Goal: Navigation & Orientation: Find specific page/section

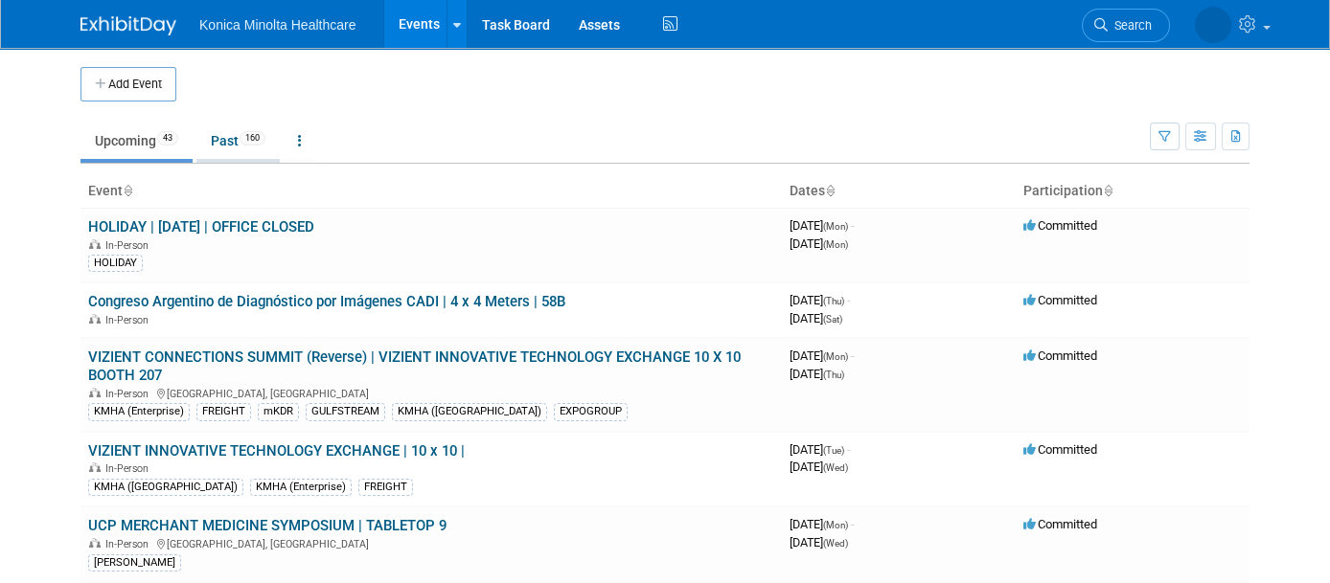
click at [208, 144] on link "Past 160" at bounding box center [237, 141] width 83 height 36
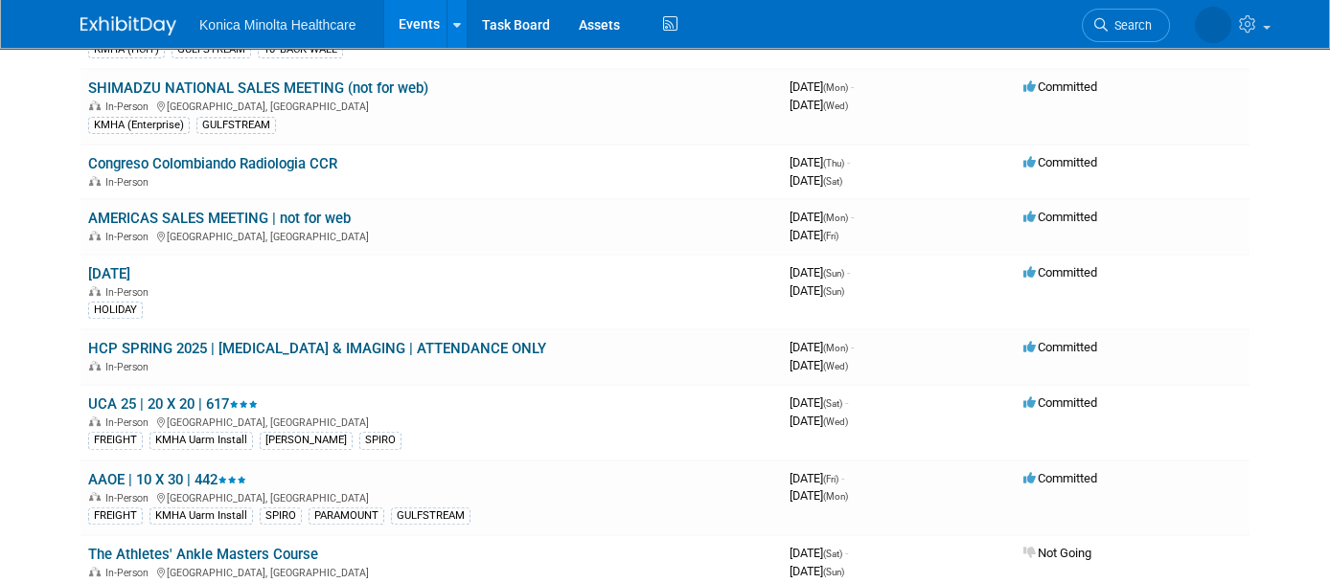
scroll to position [1437, 0]
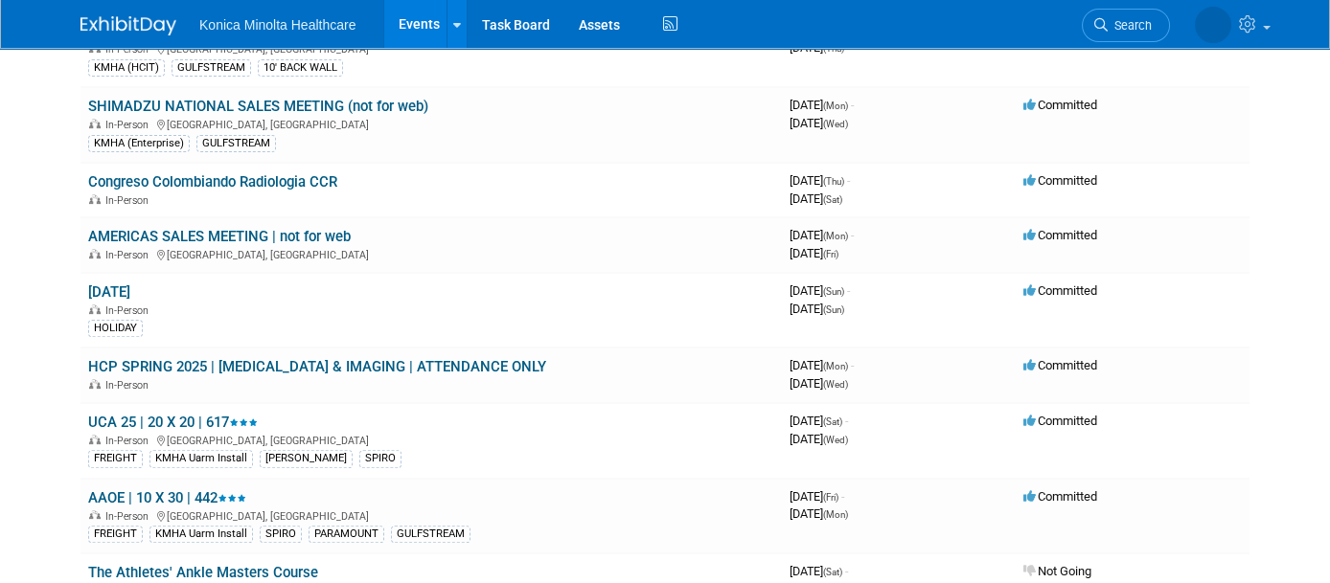
click at [407, 23] on link "Events" at bounding box center [419, 24] width 70 height 48
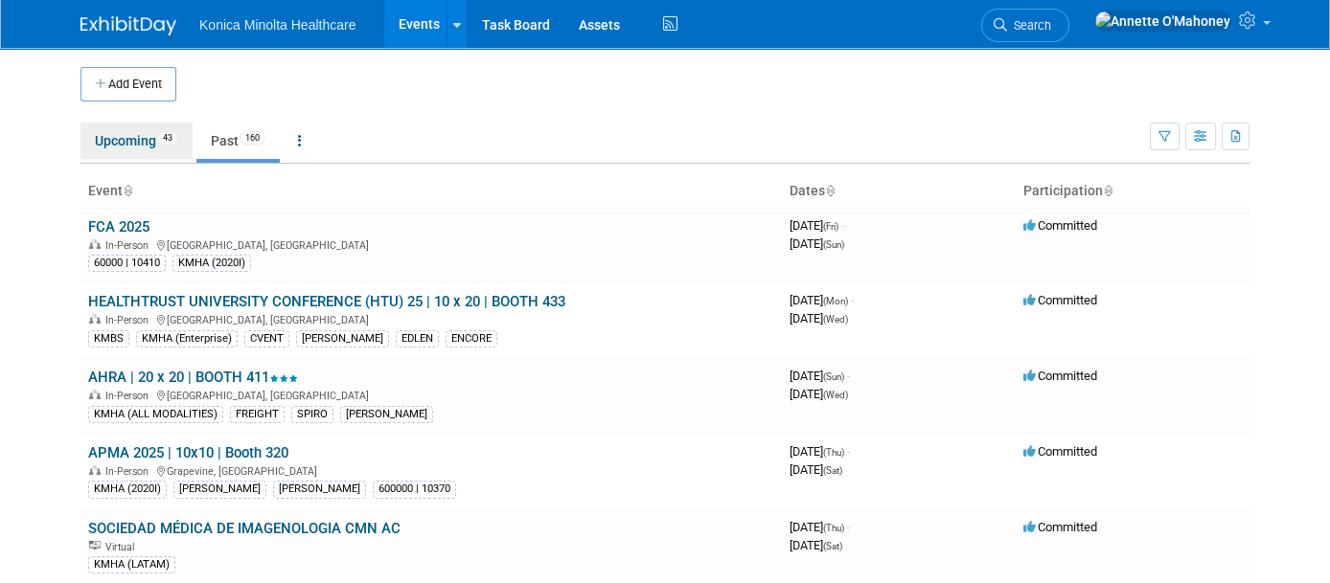
click at [116, 136] on link "Upcoming 43" at bounding box center [136, 141] width 112 height 36
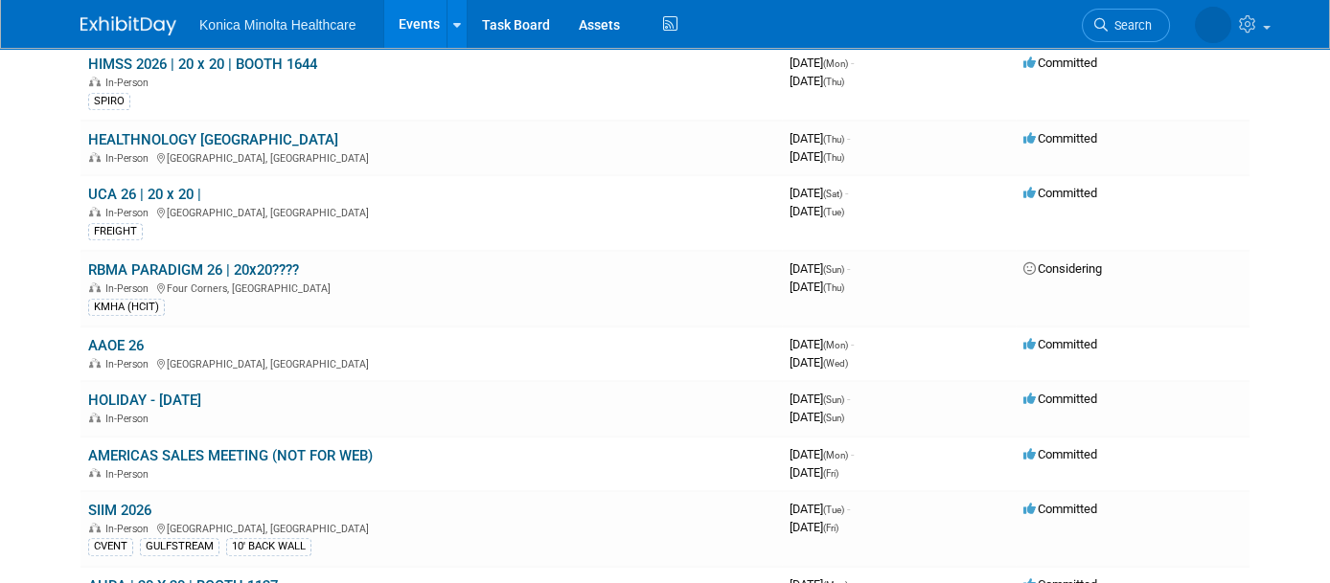
scroll to position [2155, 0]
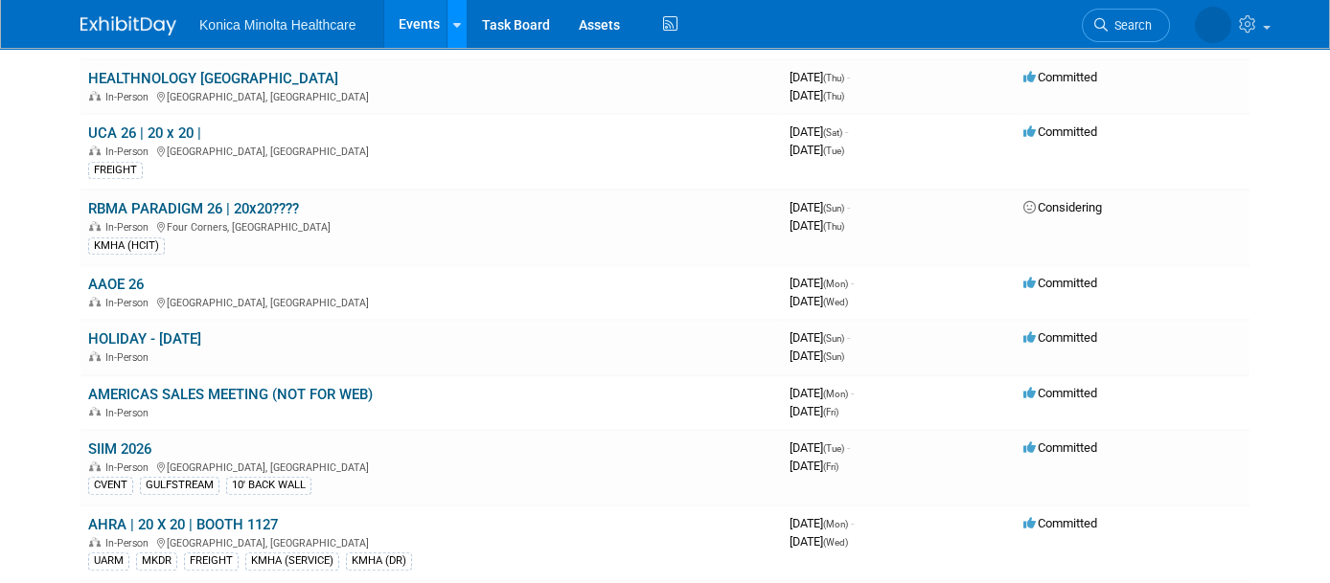
click at [453, 30] on div at bounding box center [457, 23] width 8 height 19
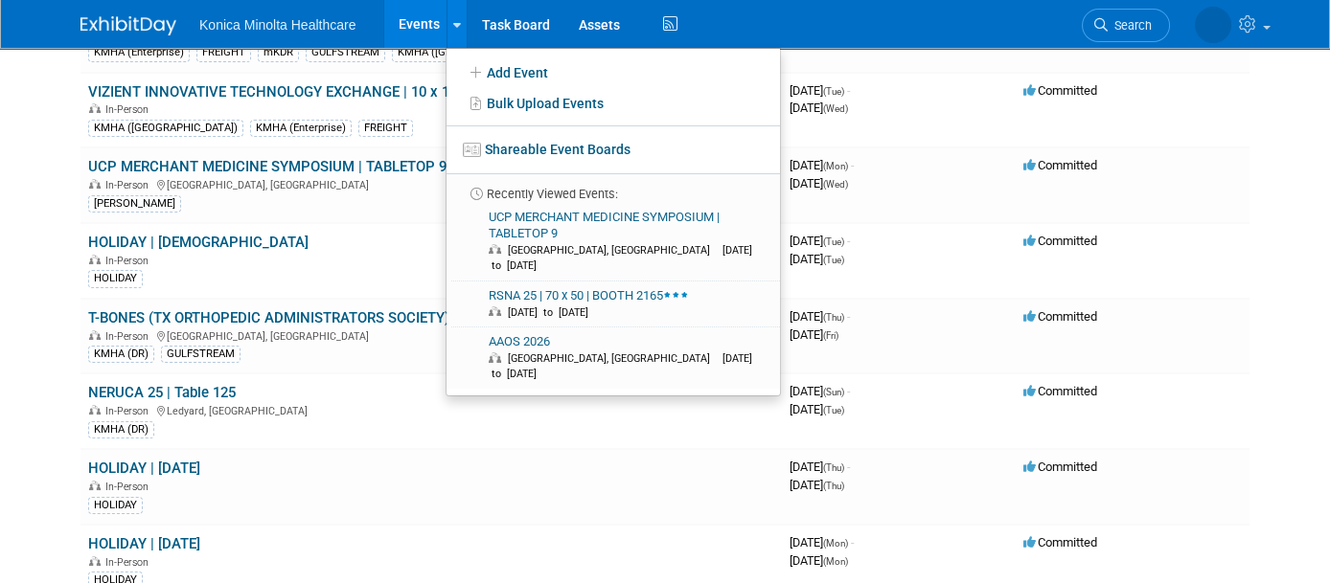
scroll to position [0, 0]
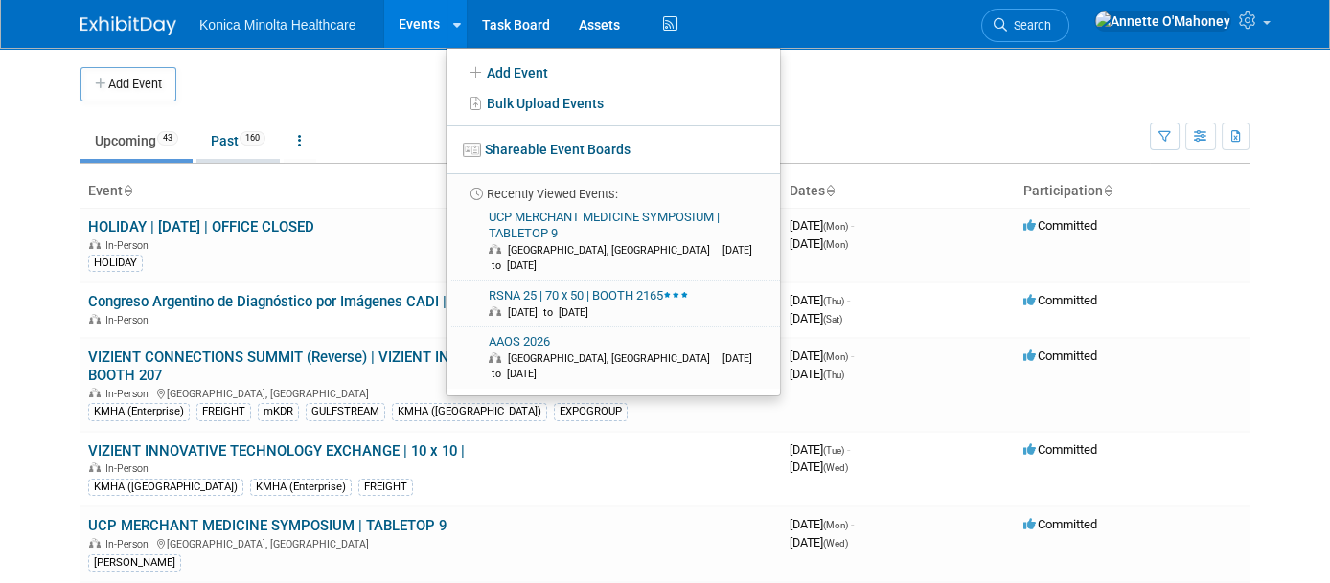
click at [220, 147] on link "Past 160" at bounding box center [237, 141] width 83 height 36
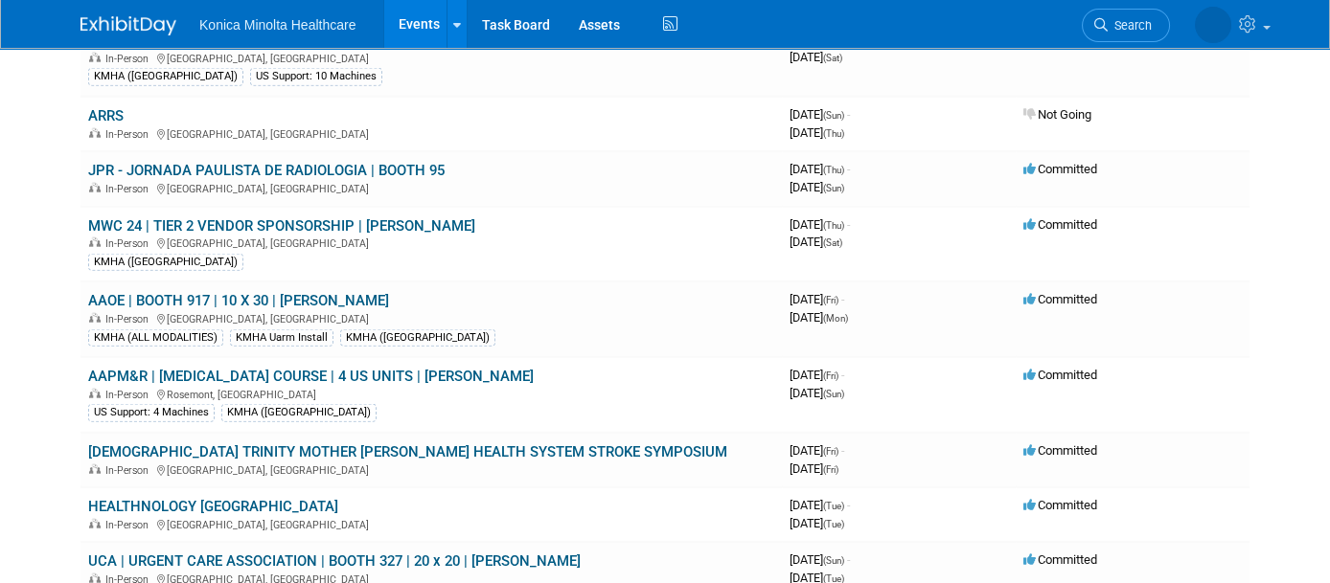
scroll to position [11306, 0]
